Goal: Transaction & Acquisition: Purchase product/service

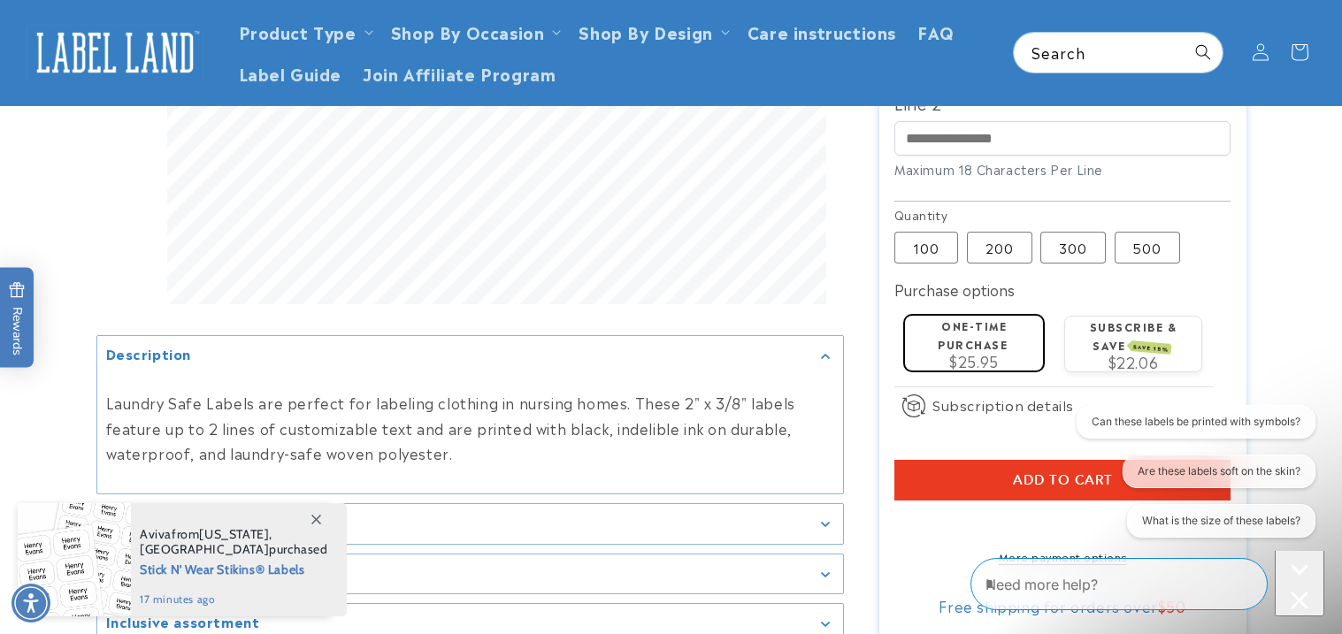
scroll to position [620, 0]
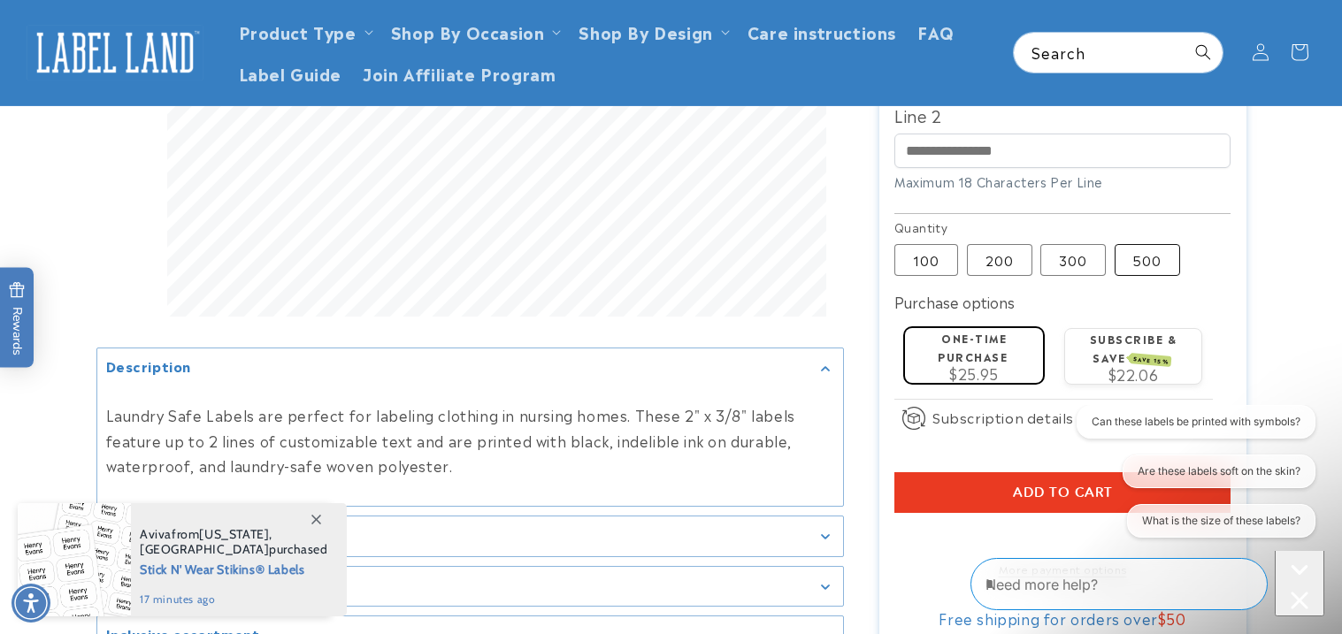
click at [1144, 244] on label "500 Variant sold out or unavailable" at bounding box center [1147, 260] width 65 height 32
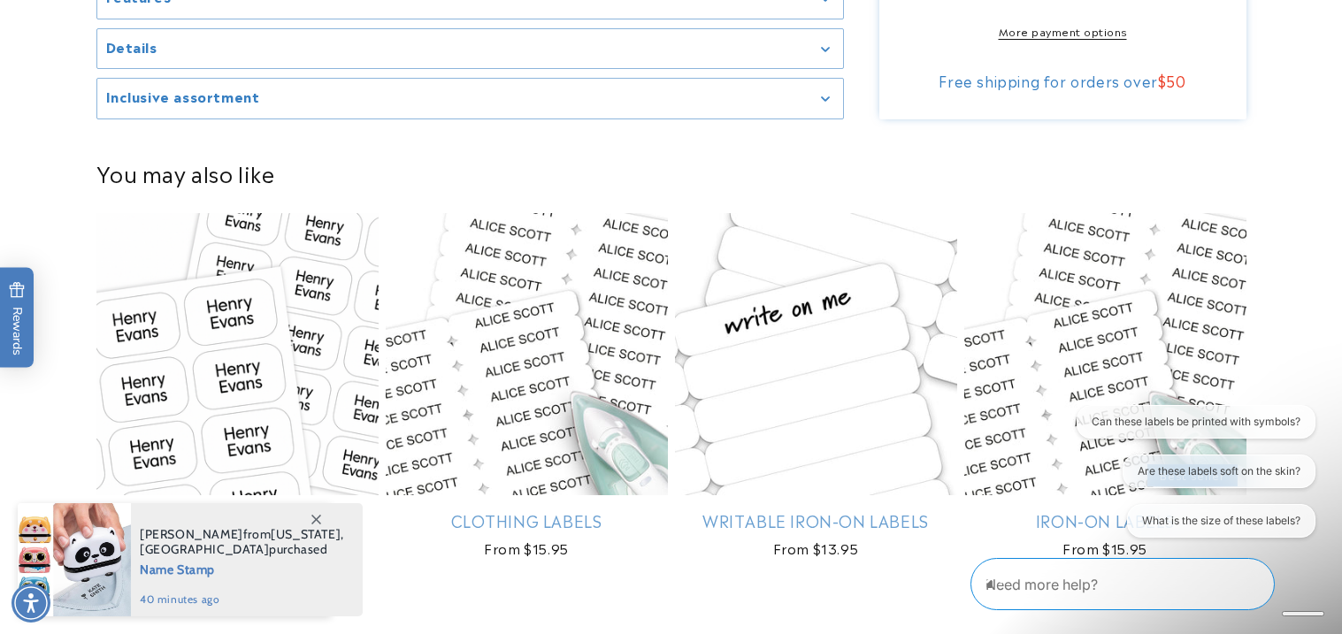
scroll to position [1163, 0]
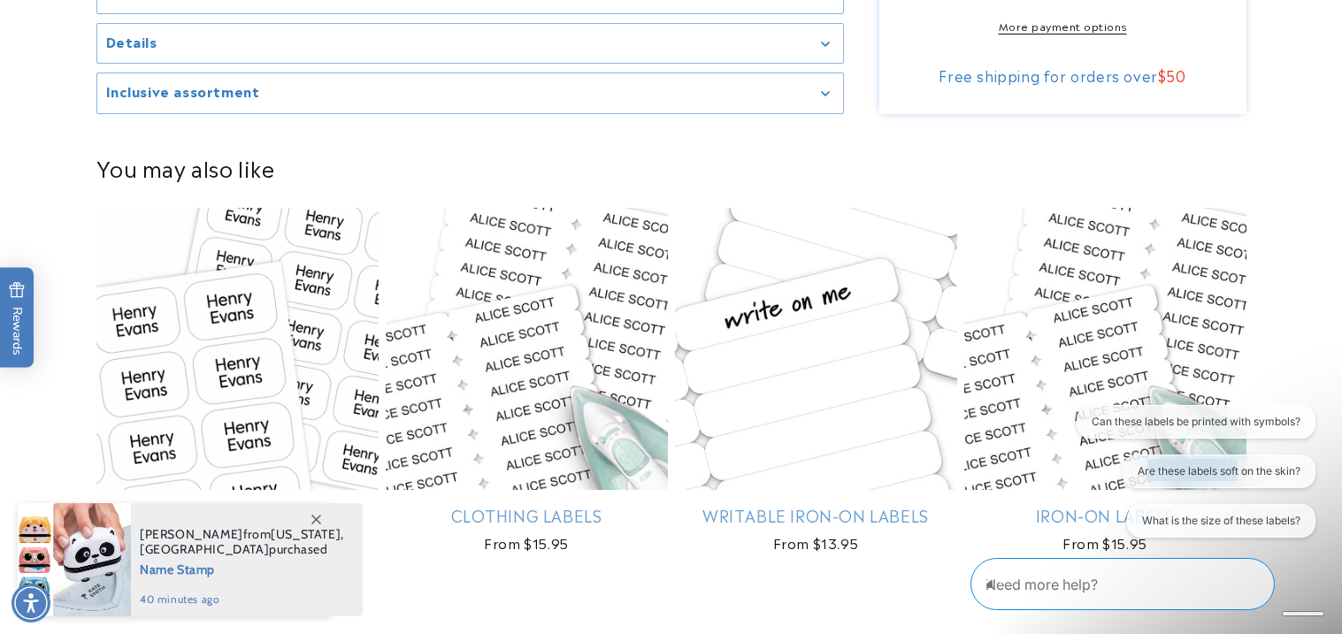
click at [313, 517] on icon at bounding box center [316, 520] width 10 height 10
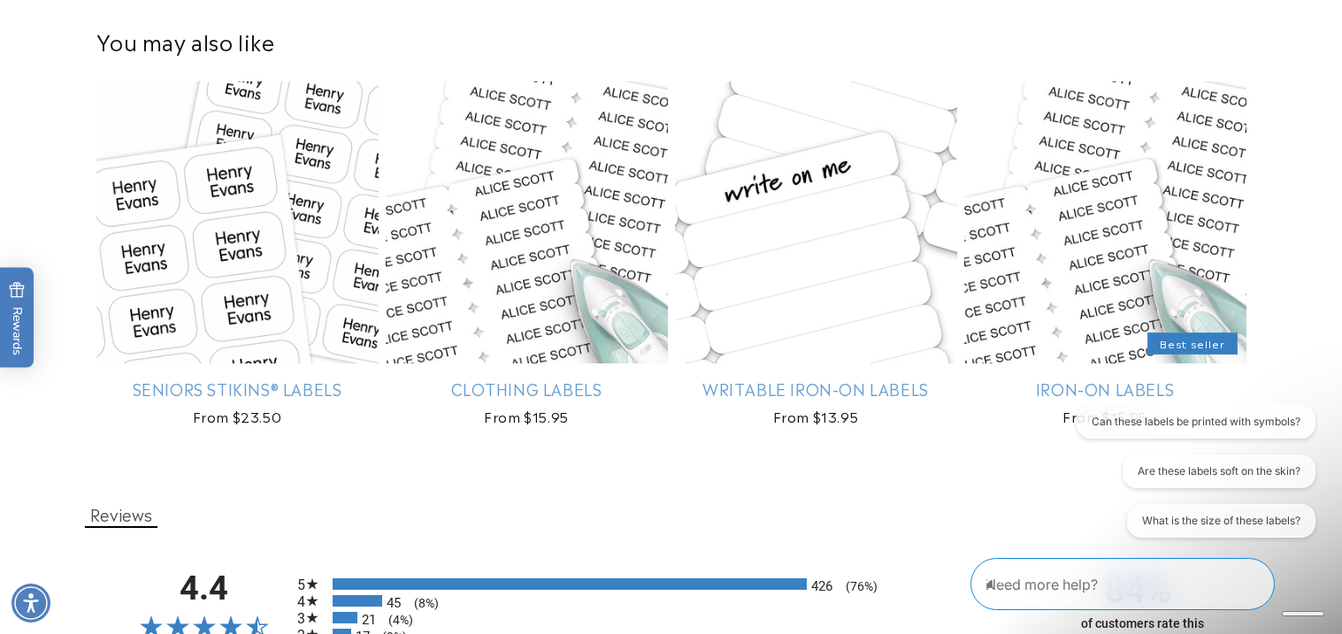
scroll to position [1295, 0]
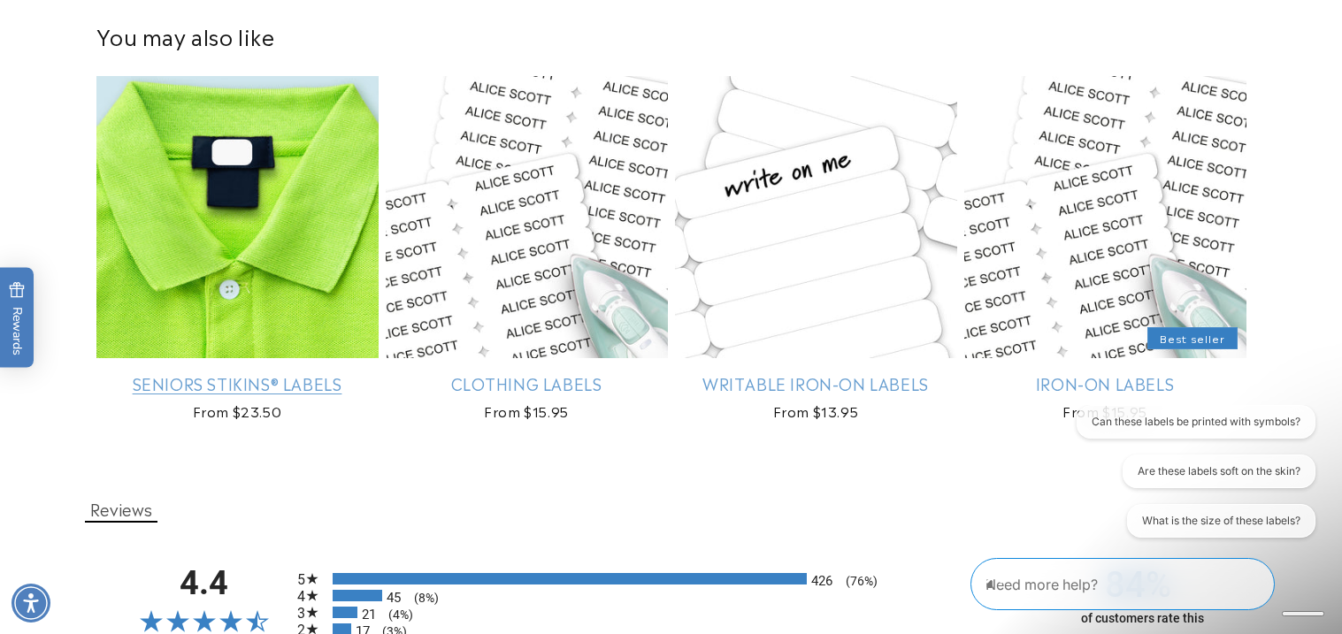
click at [238, 381] on link "Seniors Stikins® Labels" at bounding box center [237, 383] width 282 height 20
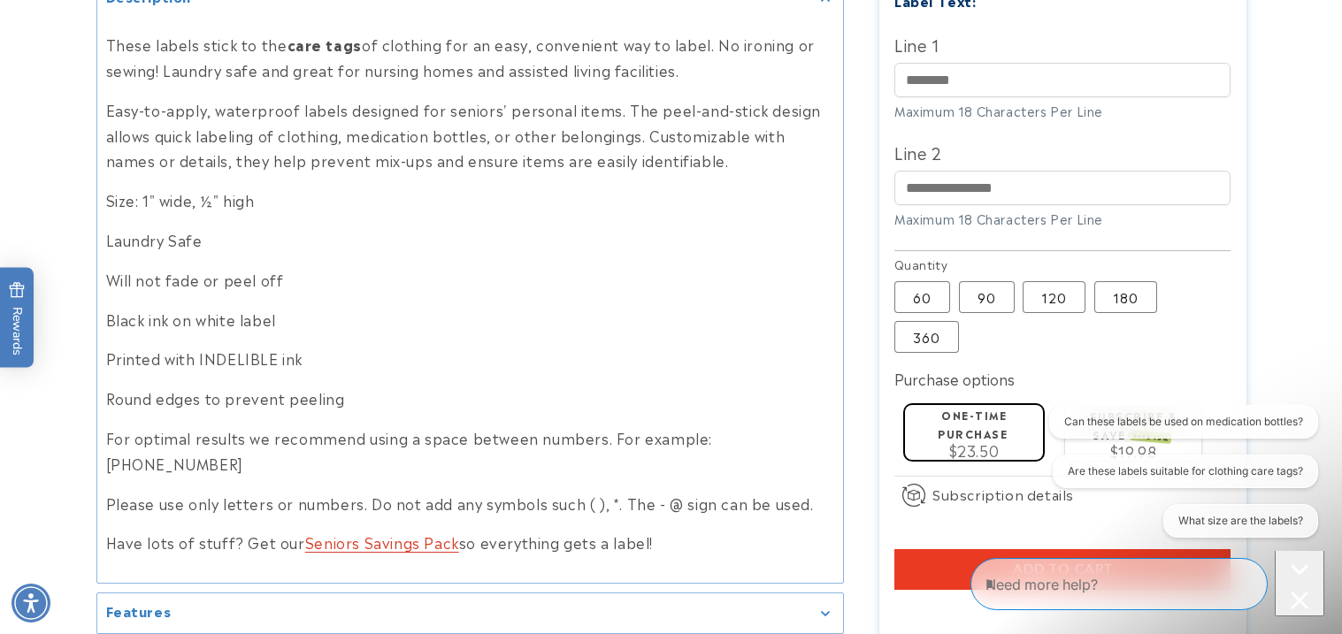
scroll to position [937, 0]
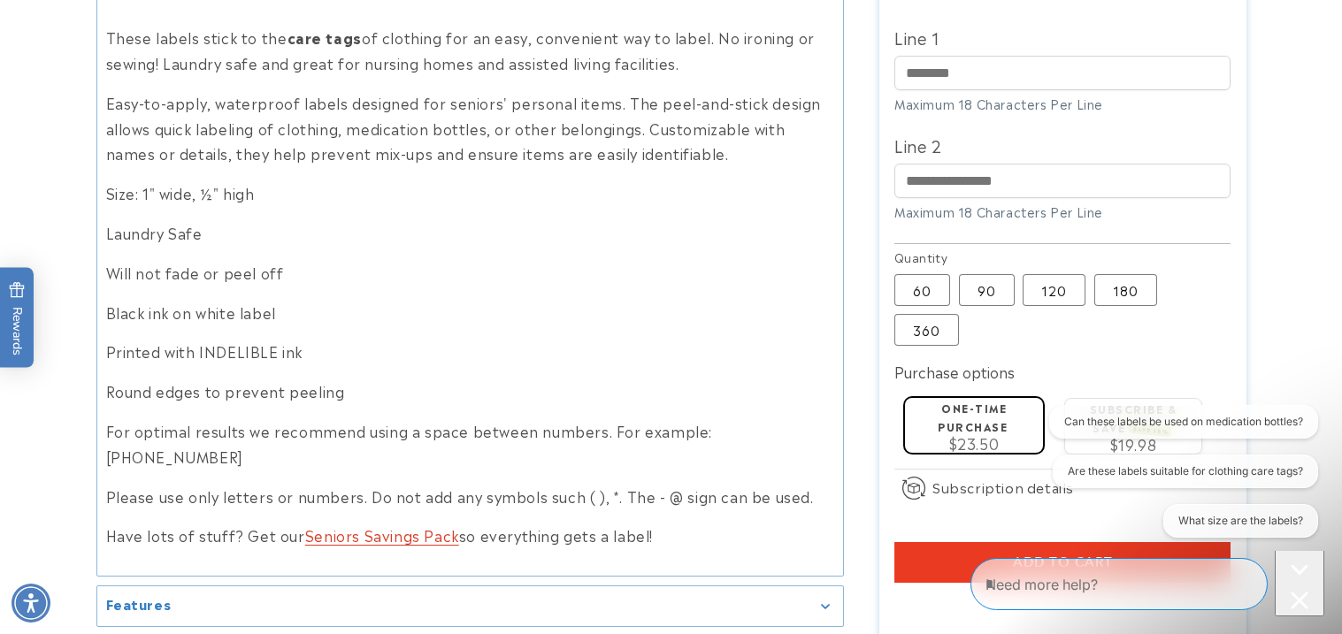
click at [1294, 592] on icon "Close conversation starters" at bounding box center [1300, 601] width 18 height 18
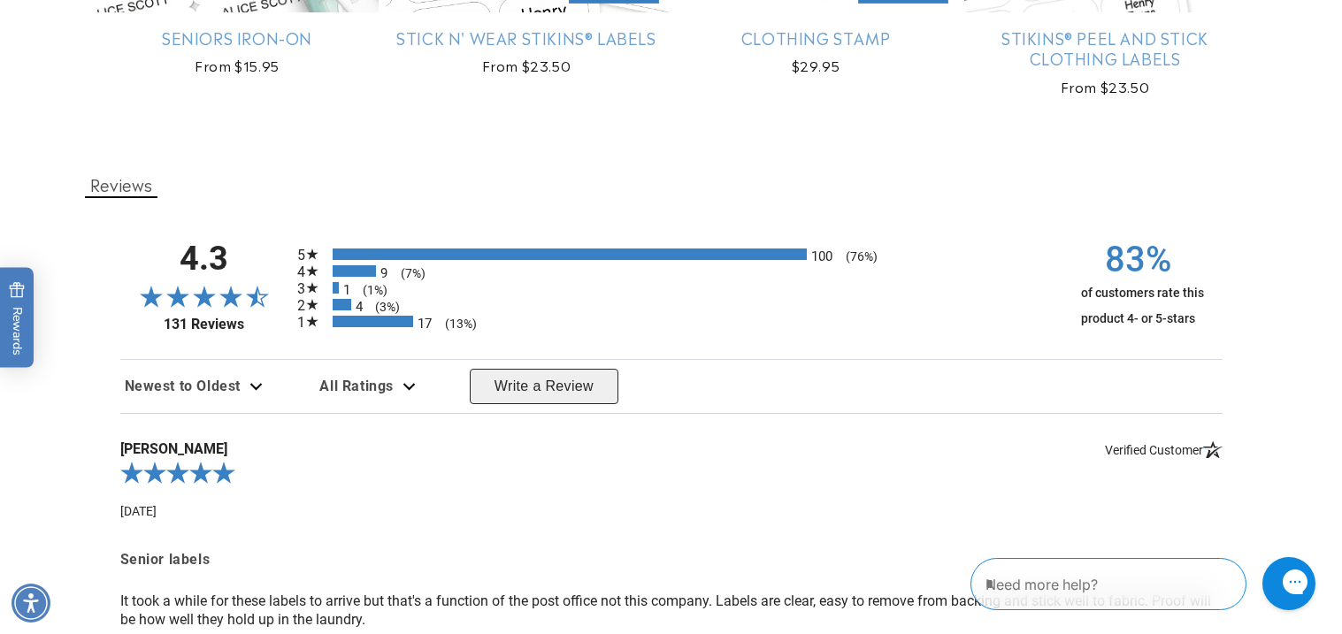
scroll to position [2040, 0]
